Goal: Check status

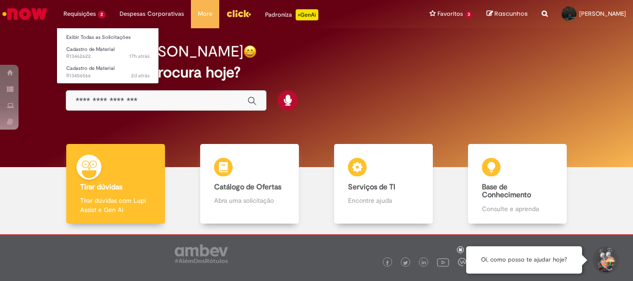
click at [83, 13] on li "Requisições 2 Exibir Todas as Solicitações Cadastro de Material 17h atrás 17 ho…" at bounding box center [84, 14] width 56 height 28
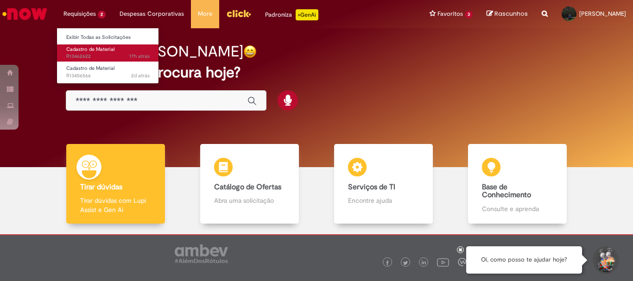
click at [87, 51] on span "Cadastro de Material" at bounding box center [90, 49] width 48 height 7
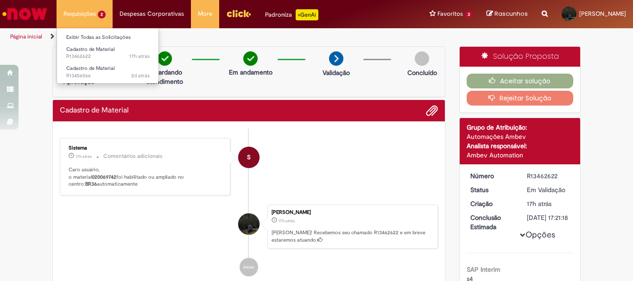
click at [97, 12] on li "Requisições 2 Exibir Todas as Solicitações Cadastro de Material 17h atrás 17 ho…" at bounding box center [84, 14] width 56 height 28
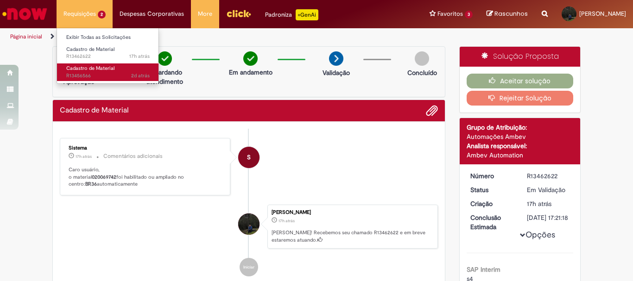
click at [95, 71] on span "Cadastro de Material" at bounding box center [90, 68] width 48 height 7
click at [110, 75] on span "2d atrás 2 dias atrás R13456566" at bounding box center [107, 75] width 83 height 7
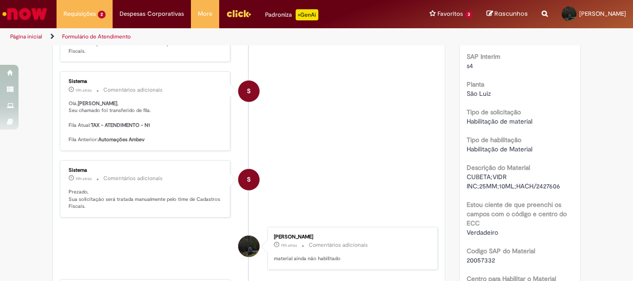
scroll to position [232, 0]
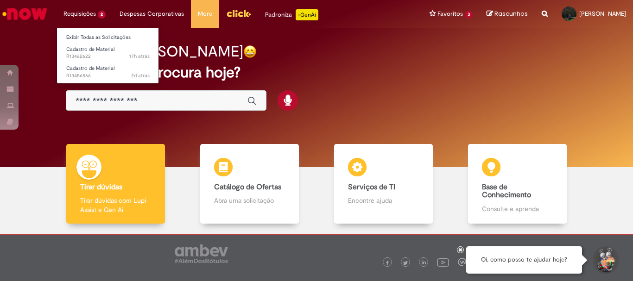
click at [97, 15] on li "Requisições 2 Exibir Todas as Solicitações Cadastro de Material 17h atrás 17 ho…" at bounding box center [84, 14] width 56 height 28
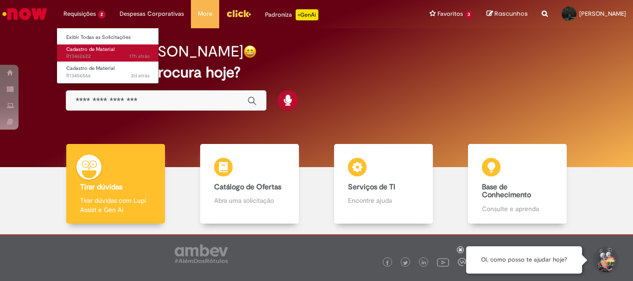
click at [92, 53] on link "Cadastro de Material 17h atrás 17 horas atrás R13462622" at bounding box center [108, 52] width 102 height 17
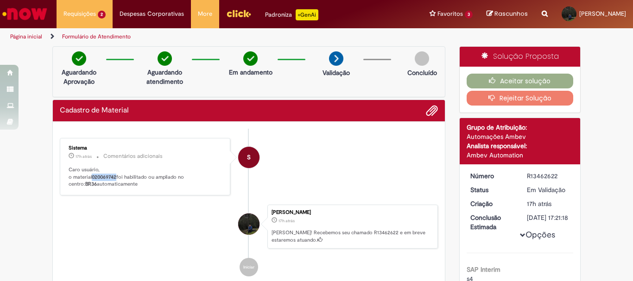
drag, startPoint x: 114, startPoint y: 178, endPoint x: 91, endPoint y: 177, distance: 23.6
click at [92, 177] on b "020069742" at bounding box center [104, 177] width 25 height 7
copy b "020069742"
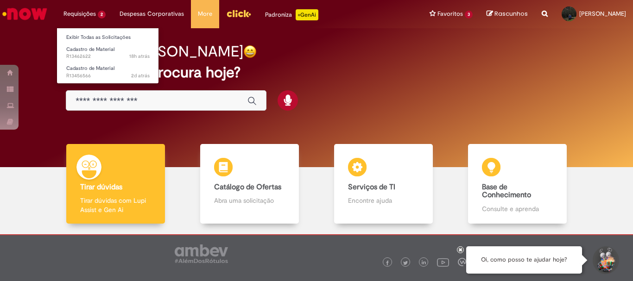
click at [88, 14] on li "Requisições 2 Exibir Todas as Solicitações Cadastro de Material 18h atrás 18 ho…" at bounding box center [84, 14] width 56 height 28
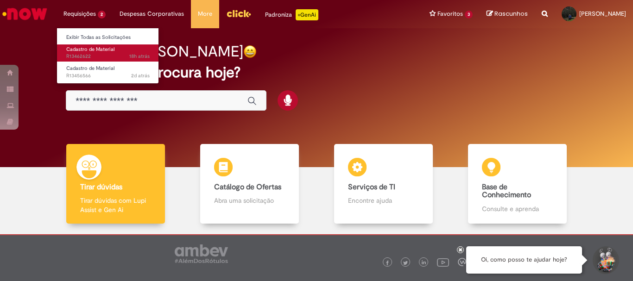
click at [97, 53] on link "Cadastro de Material 18h atrás 18 horas atrás R13462622" at bounding box center [108, 52] width 102 height 17
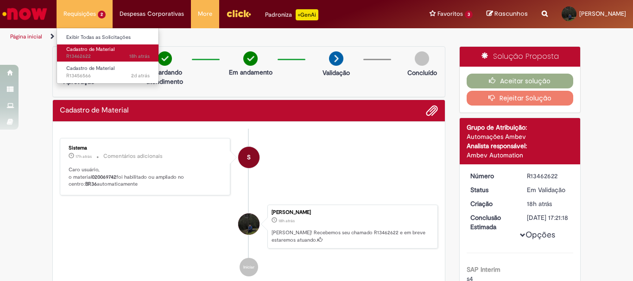
click at [104, 55] on span "18h atrás 18 horas atrás R13462622" at bounding box center [107, 56] width 83 height 7
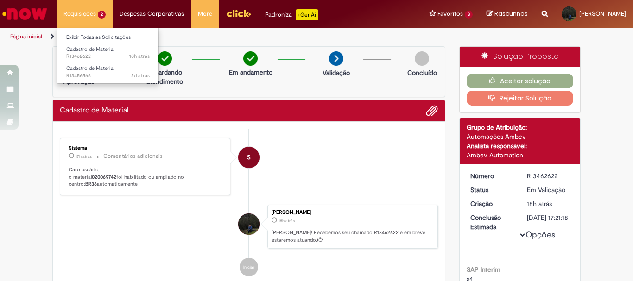
click at [90, 12] on li "Requisições 2 Exibir Todas as Solicitações Cadastro de Material 18h atrás 18 ho…" at bounding box center [84, 14] width 56 height 28
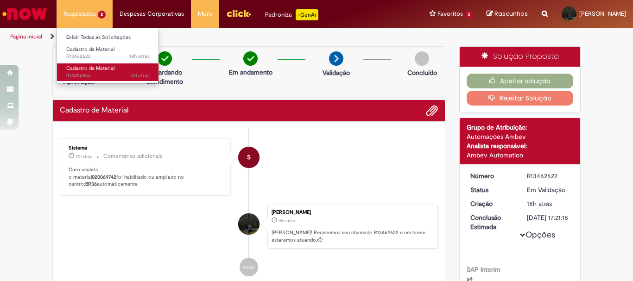
click at [98, 71] on span "Cadastro de Material" at bounding box center [90, 68] width 48 height 7
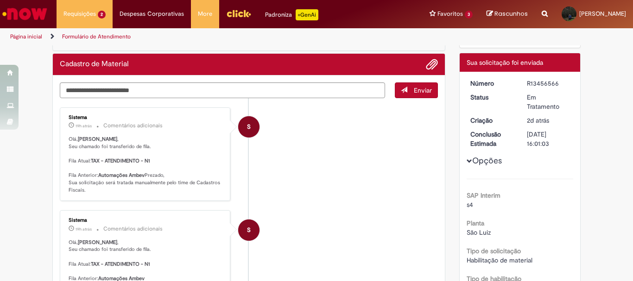
scroll to position [93, 0]
